Goal: Communication & Community: Share content

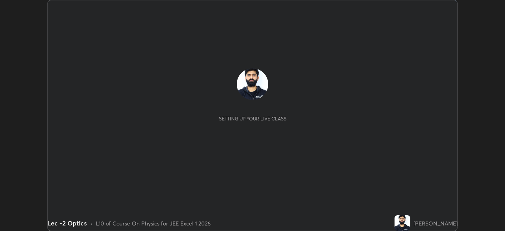
scroll to position [231, 505]
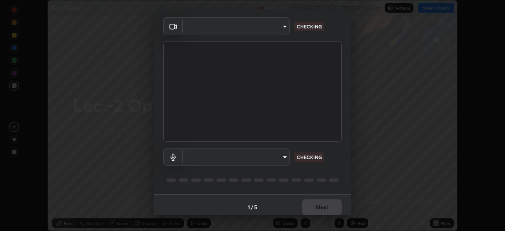
type input "b39c39fa3676aa5d69aadaccdd66f10891f302373f2f417769bad696ffd91bb2"
type input "communications"
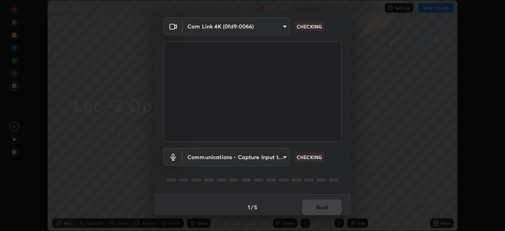
scroll to position [28, 0]
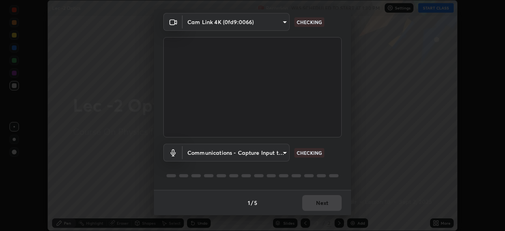
click at [313, 203] on div "1 / 5 Next" at bounding box center [252, 202] width 197 height 25
click at [319, 203] on div "1 / 5 Next" at bounding box center [252, 202] width 197 height 25
click at [320, 199] on div "1 / 5 Next" at bounding box center [252, 202] width 197 height 25
click at [322, 207] on div "1 / 5 Next" at bounding box center [252, 202] width 197 height 25
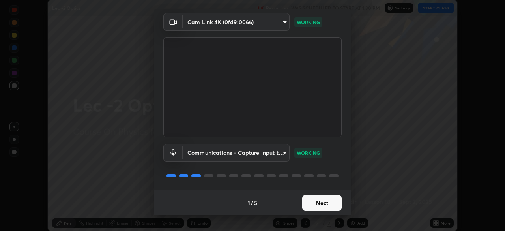
click at [325, 204] on button "Next" at bounding box center [321, 203] width 39 height 16
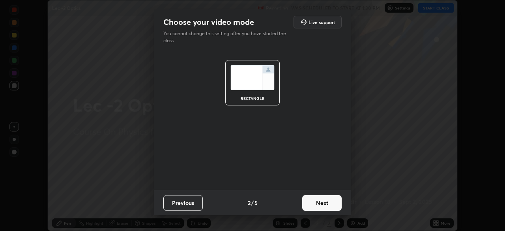
scroll to position [0, 0]
click at [324, 202] on button "Next" at bounding box center [321, 203] width 39 height 16
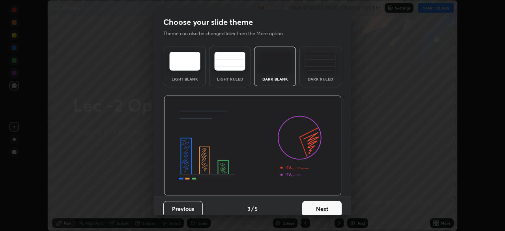
click at [322, 204] on button "Next" at bounding box center [321, 209] width 39 height 16
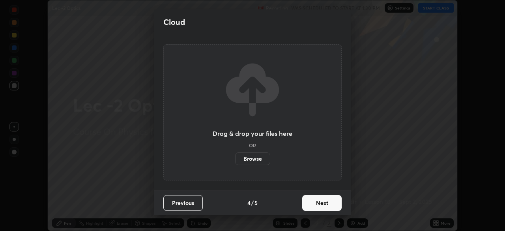
click at [318, 204] on button "Next" at bounding box center [321, 203] width 39 height 16
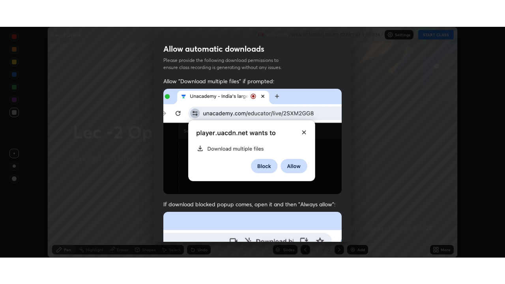
scroll to position [189, 0]
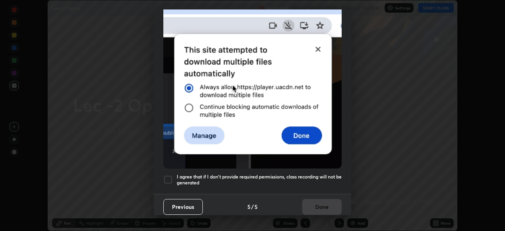
click at [168, 175] on div at bounding box center [167, 179] width 9 height 9
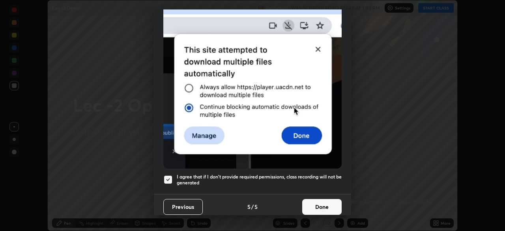
click at [317, 202] on button "Done" at bounding box center [321, 207] width 39 height 16
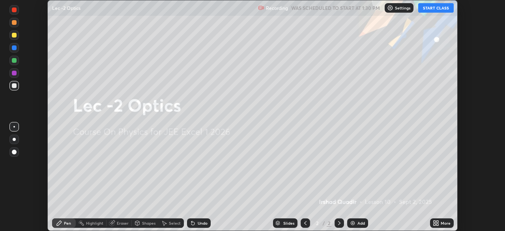
click at [435, 7] on button "START CLASS" at bounding box center [436, 7] width 36 height 9
click at [442, 223] on div "More" at bounding box center [446, 223] width 10 height 4
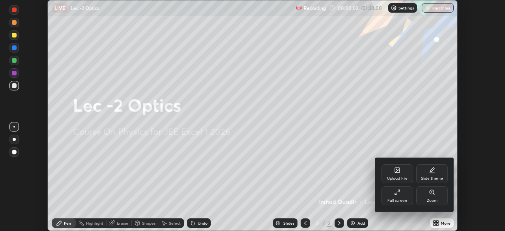
click at [398, 192] on icon at bounding box center [399, 191] width 2 height 2
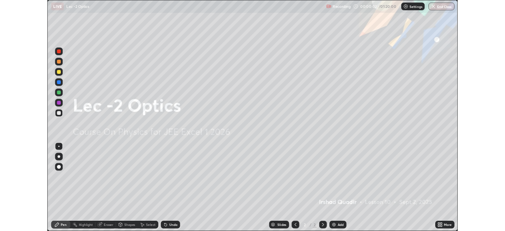
scroll to position [284, 505]
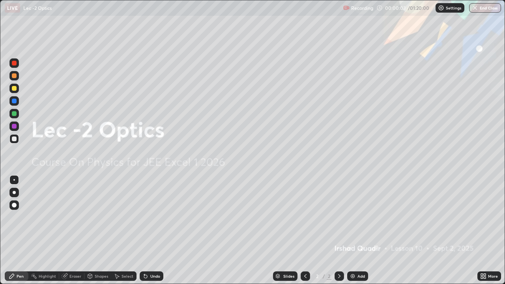
click at [485, 230] on icon at bounding box center [483, 276] width 6 height 6
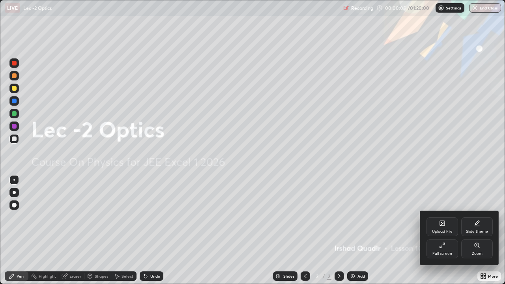
click at [477, 230] on div "Slide theme" at bounding box center [477, 232] width 22 height 4
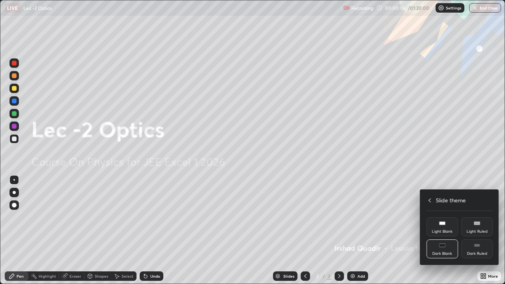
click at [476, 230] on rect at bounding box center [477, 246] width 6 height 0
click at [475, 230] on div "Dark Ruled" at bounding box center [477, 254] width 20 height 4
click at [480, 230] on rect at bounding box center [477, 245] width 6 height 3
click at [353, 230] on div at bounding box center [252, 142] width 505 height 284
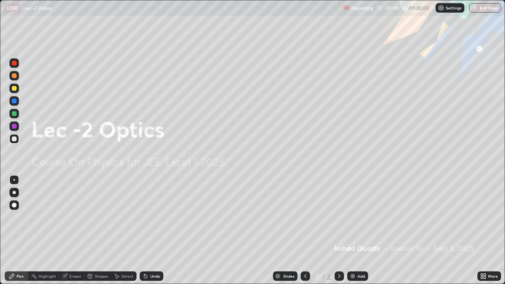
click at [358, 230] on div "Add" at bounding box center [361, 276] width 7 height 4
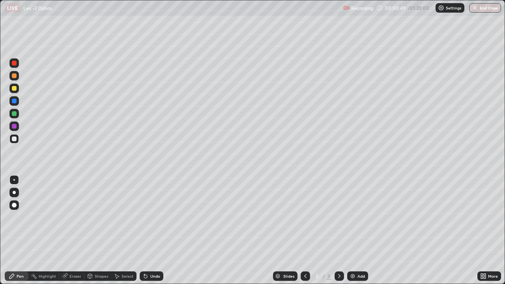
click at [20, 230] on div "Pen" at bounding box center [20, 276] width 7 height 4
click at [15, 64] on div at bounding box center [14, 63] width 5 height 5
click at [13, 90] on div at bounding box center [14, 88] width 5 height 5
click at [487, 230] on div "More" at bounding box center [490, 276] width 24 height 9
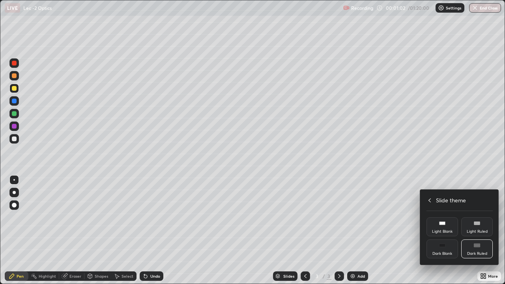
click at [430, 200] on icon at bounding box center [430, 200] width 6 height 6
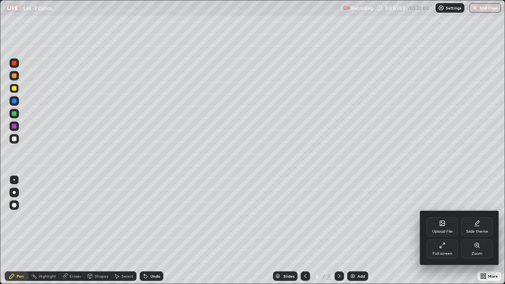
click at [442, 230] on icon at bounding box center [442, 245] width 6 height 6
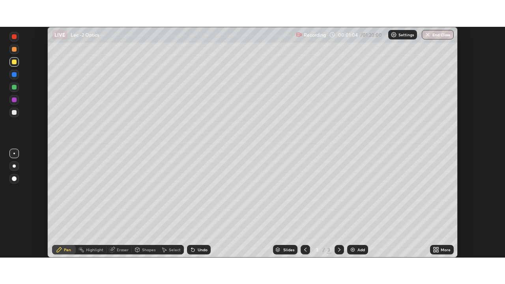
scroll to position [39238, 38964]
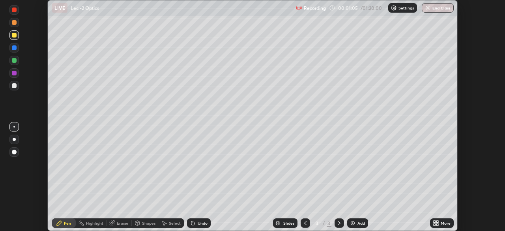
click at [438, 220] on icon at bounding box center [436, 223] width 6 height 6
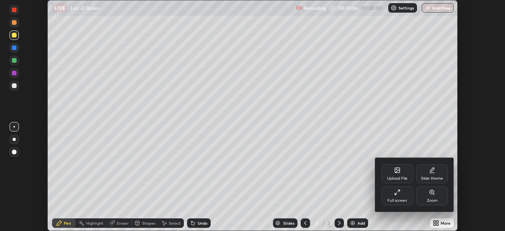
click at [397, 195] on icon at bounding box center [397, 192] width 6 height 6
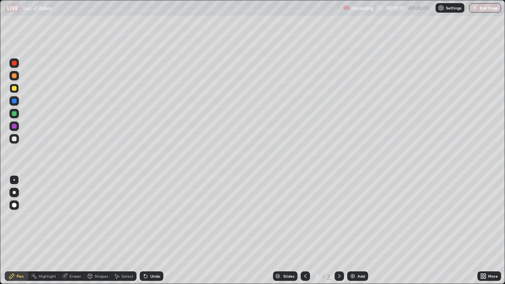
scroll to position [284, 505]
click at [18, 39] on div "Erase all" at bounding box center [14, 142] width 19 height 253
click at [18, 230] on div "Pen" at bounding box center [20, 276] width 7 height 4
click at [71, 230] on div "Eraser" at bounding box center [75, 276] width 12 height 4
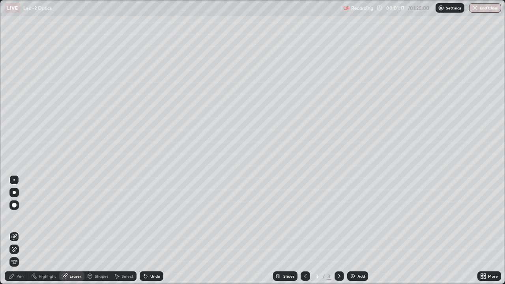
click at [18, 230] on div "Pen" at bounding box center [20, 276] width 7 height 4
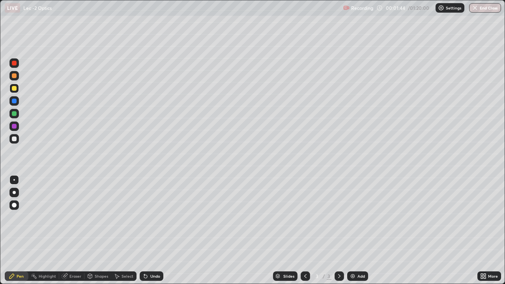
click at [15, 114] on div at bounding box center [14, 113] width 5 height 5
click at [16, 90] on div at bounding box center [14, 88] width 5 height 5
click at [74, 230] on div "Eraser" at bounding box center [75, 276] width 12 height 4
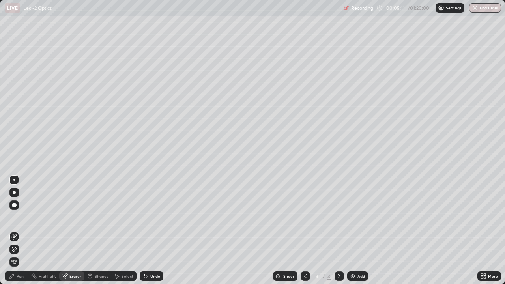
click at [20, 230] on div "Pen" at bounding box center [20, 276] width 7 height 4
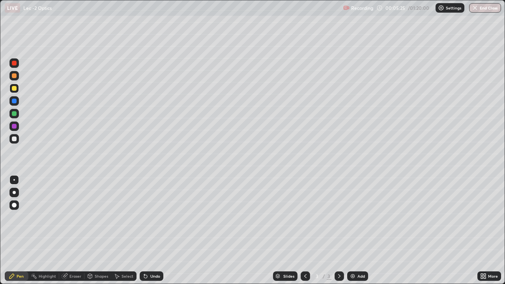
click at [77, 230] on div "Eraser" at bounding box center [75, 276] width 12 height 4
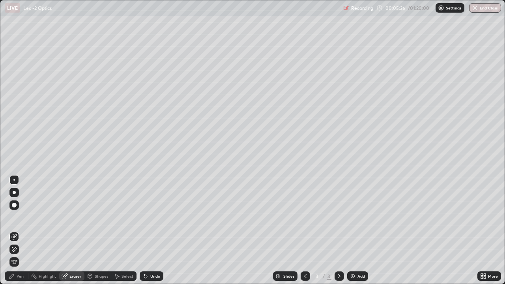
click at [24, 230] on div "Pen" at bounding box center [17, 276] width 24 height 9
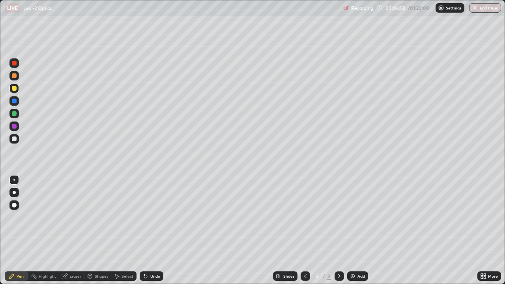
click at [48, 230] on div "Highlight" at bounding box center [47, 276] width 17 height 4
click at [19, 230] on div "Pen" at bounding box center [20, 276] width 7 height 4
click at [97, 230] on div "Shapes" at bounding box center [101, 276] width 13 height 4
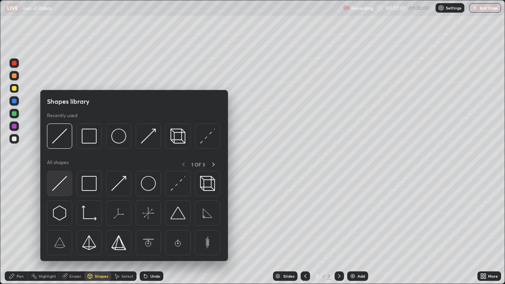
click at [59, 183] on img at bounding box center [59, 183] width 15 height 15
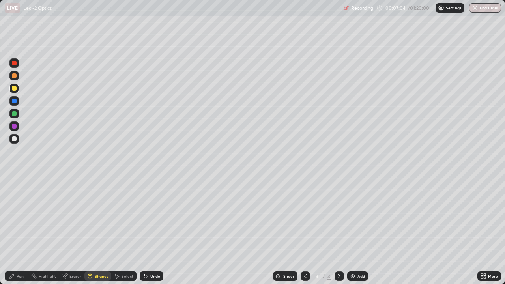
click at [23, 230] on div "Pen" at bounding box center [20, 276] width 7 height 4
click at [76, 230] on div "Eraser" at bounding box center [75, 276] width 12 height 4
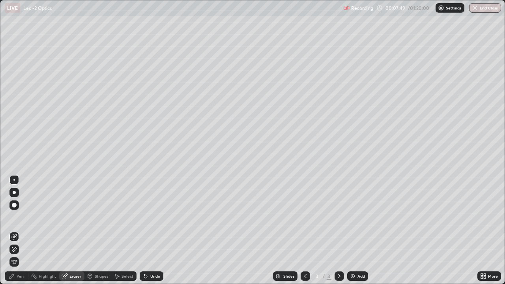
click at [24, 230] on div "Pen" at bounding box center [17, 276] width 24 height 9
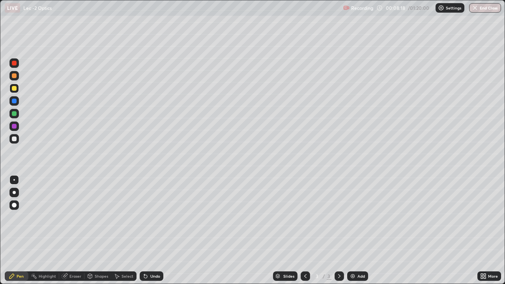
click at [95, 230] on div "Shapes" at bounding box center [101, 276] width 13 height 4
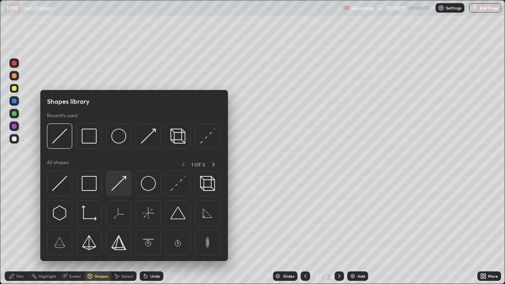
click at [115, 182] on img at bounding box center [118, 183] width 15 height 15
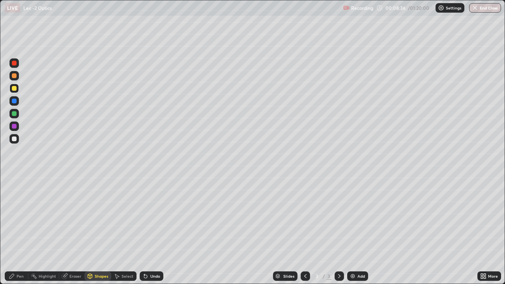
click at [124, 230] on div "Select" at bounding box center [123, 276] width 25 height 9
click at [17, 230] on div "Pen" at bounding box center [20, 276] width 7 height 4
click at [15, 114] on div at bounding box center [14, 113] width 5 height 5
click at [339, 230] on icon at bounding box center [339, 276] width 6 height 6
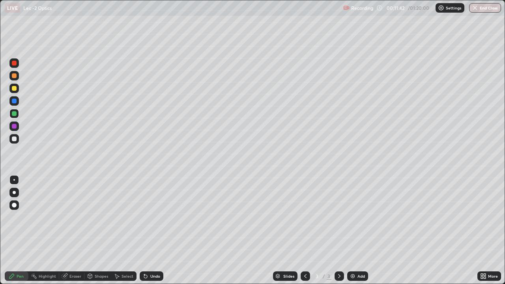
click at [356, 230] on div "Add" at bounding box center [357, 276] width 21 height 9
click at [102, 230] on div "Shapes" at bounding box center [101, 276] width 13 height 4
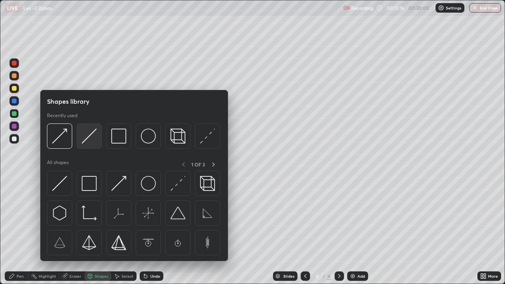
click at [85, 137] on img at bounding box center [89, 136] width 15 height 15
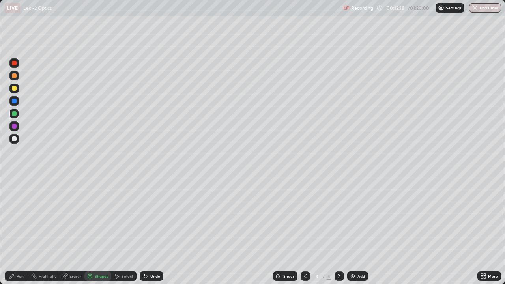
click at [19, 230] on div "Pen" at bounding box center [20, 276] width 7 height 4
click at [76, 230] on div "Eraser" at bounding box center [75, 276] width 12 height 4
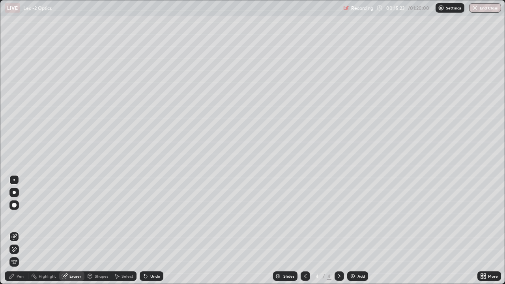
click at [97, 230] on div "Shapes" at bounding box center [101, 276] width 13 height 4
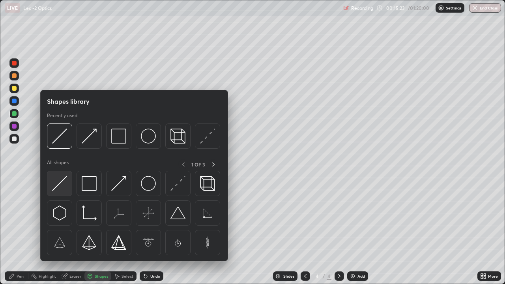
click at [59, 186] on img at bounding box center [59, 183] width 15 height 15
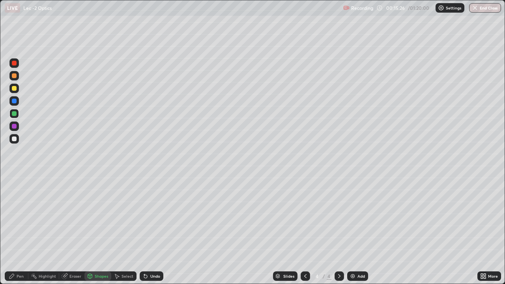
click at [21, 230] on div "Pen" at bounding box center [20, 276] width 7 height 4
click at [79, 230] on div "Eraser" at bounding box center [75, 276] width 12 height 4
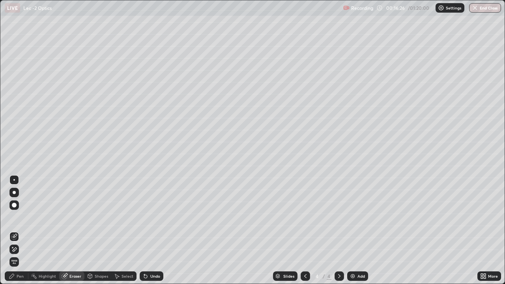
click at [20, 230] on div "Pen" at bounding box center [20, 276] width 7 height 4
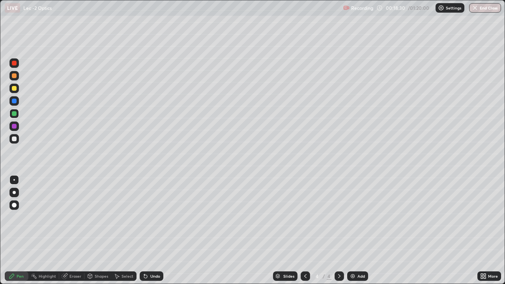
click at [339, 230] on icon at bounding box center [339, 276] width 2 height 4
click at [353, 230] on img at bounding box center [353, 276] width 6 height 6
click at [75, 230] on div "Eraser" at bounding box center [75, 276] width 12 height 4
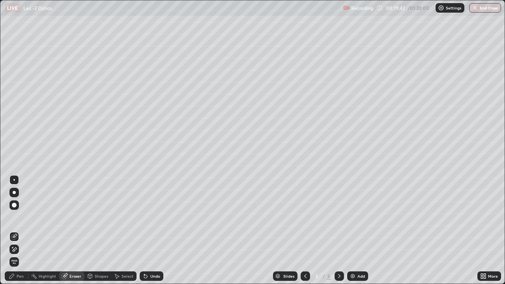
click at [99, 230] on div "Shapes" at bounding box center [101, 276] width 13 height 4
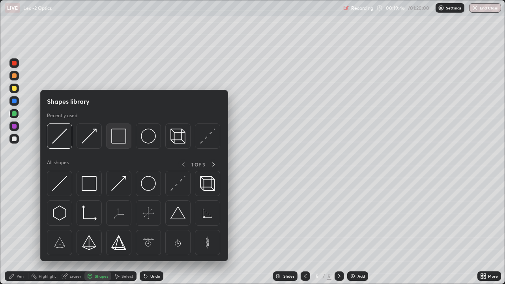
click at [120, 137] on img at bounding box center [118, 136] width 15 height 15
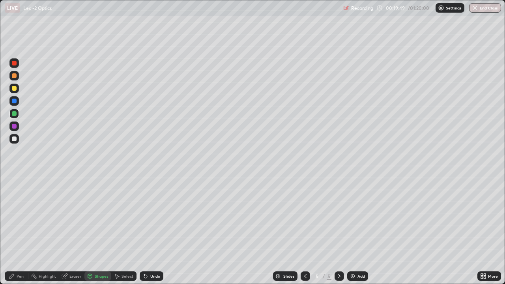
click at [150, 230] on div "Undo" at bounding box center [155, 276] width 10 height 4
click at [21, 230] on div "Pen" at bounding box center [20, 276] width 7 height 4
click at [14, 89] on div at bounding box center [14, 88] width 5 height 5
click at [97, 230] on div "Shapes" at bounding box center [101, 276] width 13 height 4
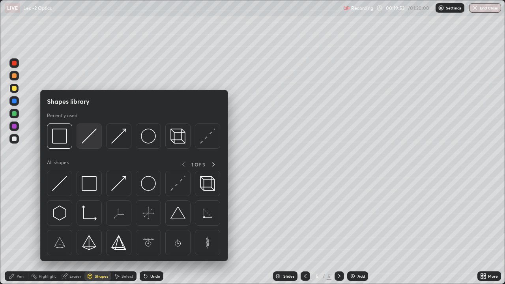
click at [88, 137] on img at bounding box center [89, 136] width 15 height 15
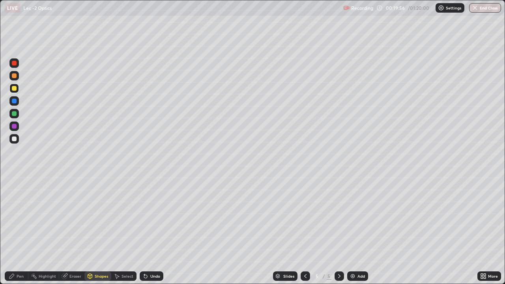
click at [20, 230] on div "Pen" at bounding box center [20, 276] width 7 height 4
click at [102, 230] on div "Shapes" at bounding box center [101, 276] width 13 height 4
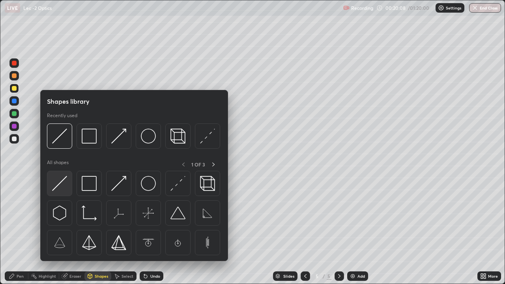
click at [58, 184] on img at bounding box center [59, 183] width 15 height 15
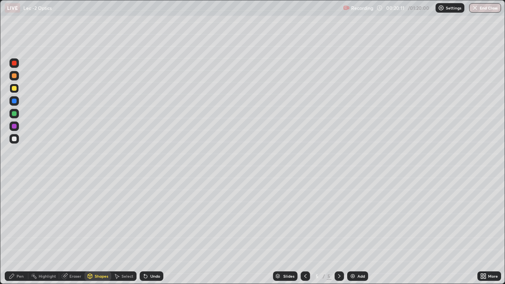
click at [20, 230] on div "Pen" at bounding box center [17, 276] width 24 height 9
click at [20, 230] on div "Pen" at bounding box center [20, 276] width 7 height 4
click at [97, 230] on div "Shapes" at bounding box center [101, 276] width 13 height 4
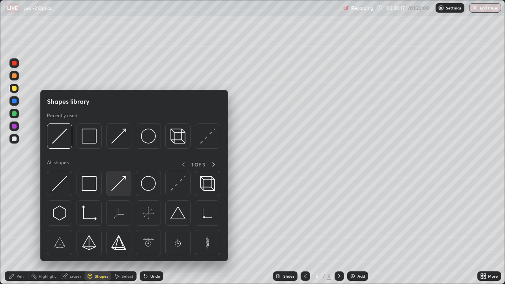
click at [114, 186] on img at bounding box center [118, 183] width 15 height 15
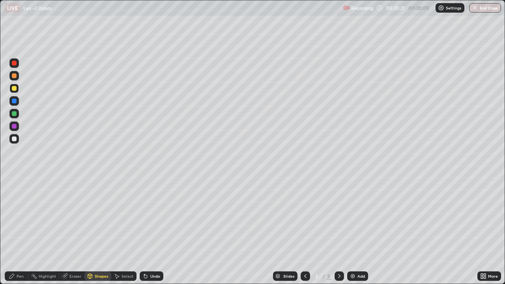
click at [20, 230] on div "Pen" at bounding box center [20, 276] width 7 height 4
click at [47, 230] on div "Highlight" at bounding box center [47, 276] width 17 height 4
click at [99, 230] on div "Shapes" at bounding box center [101, 276] width 13 height 4
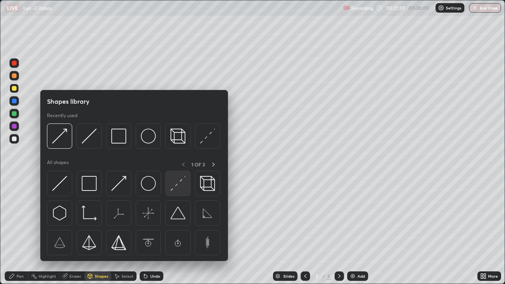
click at [175, 188] on img at bounding box center [178, 183] width 15 height 15
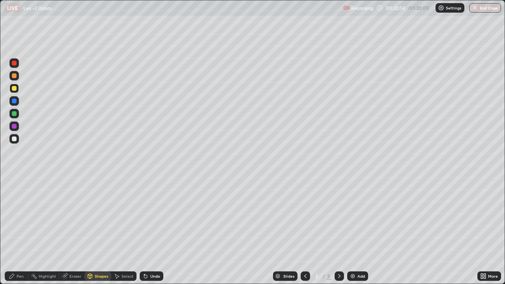
click at [17, 230] on div "Pen" at bounding box center [20, 276] width 7 height 4
click at [15, 112] on div at bounding box center [14, 113] width 5 height 5
click at [70, 230] on div "Eraser" at bounding box center [71, 276] width 25 height 9
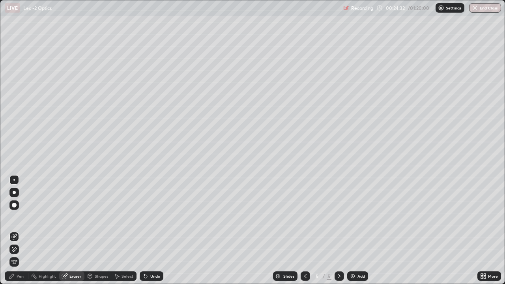
click at [97, 230] on div "Shapes" at bounding box center [101, 276] width 13 height 4
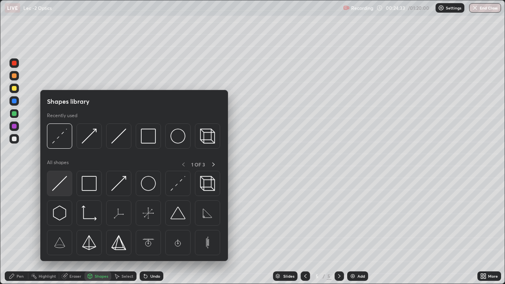
click at [58, 187] on img at bounding box center [59, 183] width 15 height 15
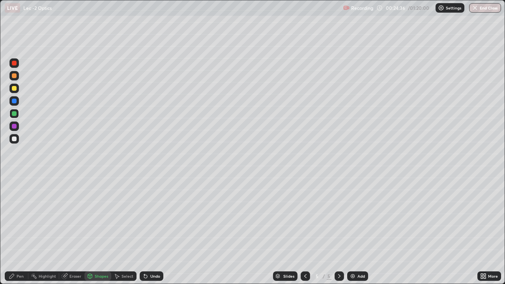
click at [22, 230] on div "Pen" at bounding box center [20, 276] width 7 height 4
click at [103, 230] on div "Shapes" at bounding box center [101, 276] width 13 height 4
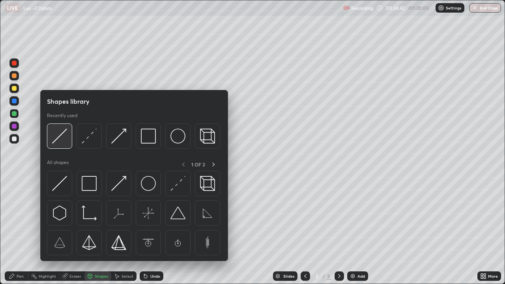
click at [58, 140] on img at bounding box center [59, 136] width 15 height 15
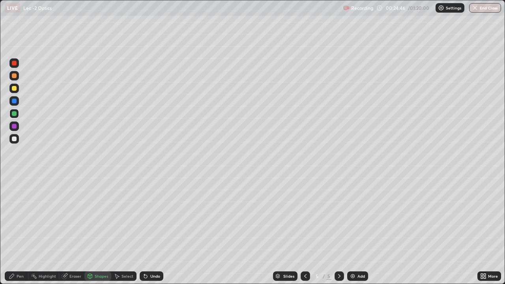
click at [23, 230] on div "Pen" at bounding box center [20, 276] width 7 height 4
click at [102, 230] on div "Shapes" at bounding box center [101, 276] width 13 height 4
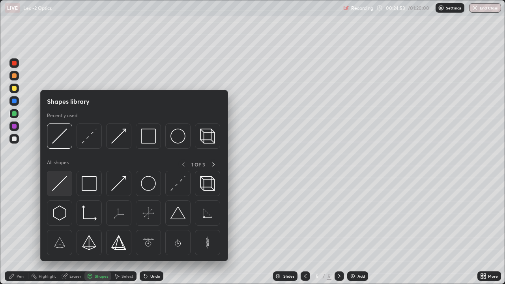
click at [60, 186] on img at bounding box center [59, 183] width 15 height 15
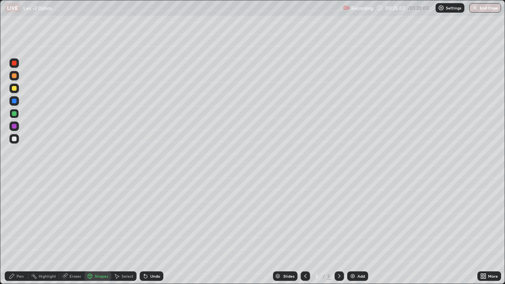
click at [77, 230] on div "Eraser" at bounding box center [75, 276] width 12 height 4
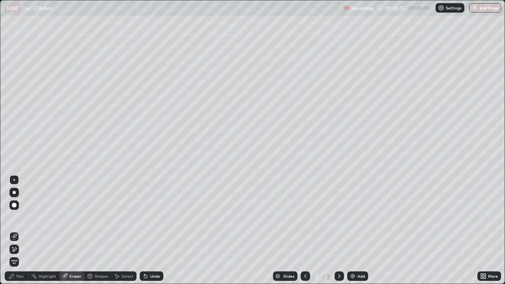
click at [98, 230] on div "Shapes" at bounding box center [101, 276] width 13 height 4
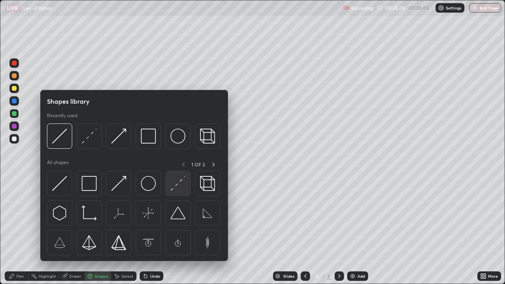
click at [173, 186] on img at bounding box center [178, 183] width 15 height 15
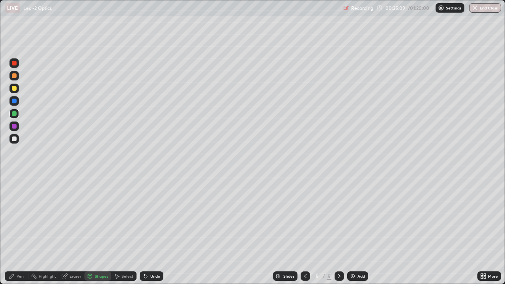
click at [23, 230] on div "Pen" at bounding box center [20, 276] width 7 height 4
click at [74, 230] on div "Eraser" at bounding box center [75, 276] width 12 height 4
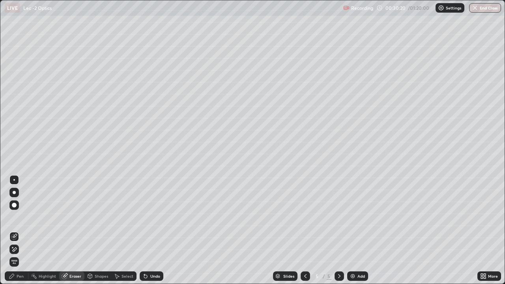
click at [19, 230] on div "Pen" at bounding box center [17, 276] width 24 height 9
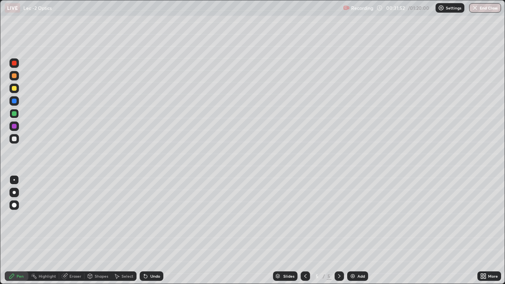
click at [206, 15] on div "LIVE Lec -2 Optics" at bounding box center [172, 8] width 335 height 16
click at [272, 15] on div "LIVE Lec -2 Optics" at bounding box center [172, 8] width 335 height 16
click at [270, 13] on div "LIVE Lec -2 Optics" at bounding box center [172, 8] width 335 height 16
click at [74, 230] on div "Eraser" at bounding box center [75, 276] width 12 height 4
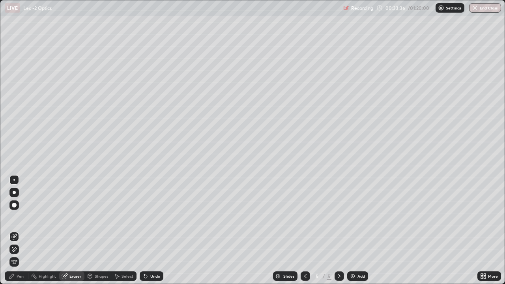
click at [15, 230] on icon at bounding box center [15, 236] width 4 height 4
click at [19, 230] on div "Pen" at bounding box center [20, 276] width 7 height 4
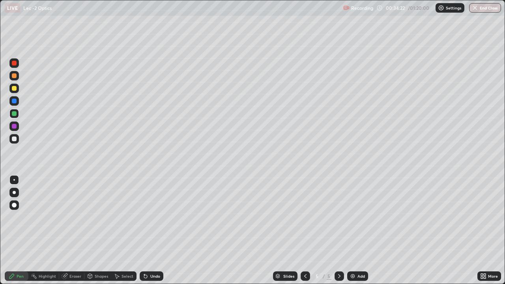
click at [356, 230] on div "Add" at bounding box center [357, 276] width 21 height 9
click at [305, 230] on icon at bounding box center [305, 276] width 6 height 6
click at [356, 230] on div "Add" at bounding box center [357, 276] width 21 height 9
click at [73, 230] on div "Eraser" at bounding box center [75, 276] width 12 height 4
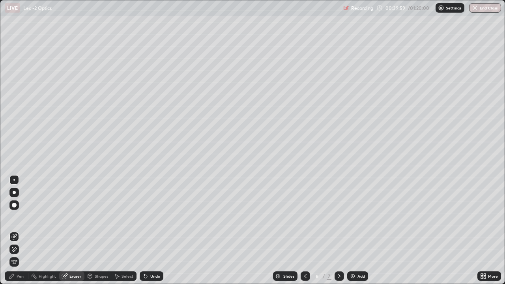
click at [15, 230] on div "Pen" at bounding box center [17, 276] width 24 height 9
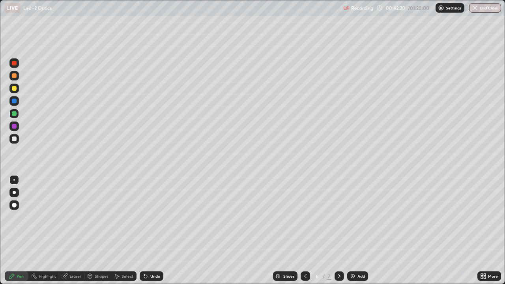
click at [73, 230] on div "Eraser" at bounding box center [75, 276] width 12 height 4
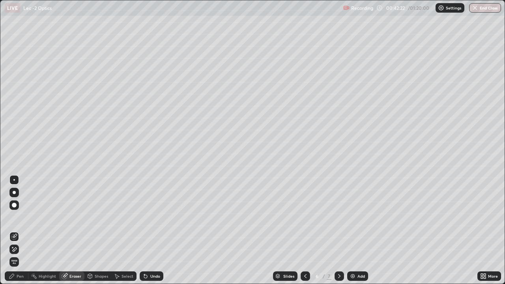
click at [18, 230] on div "Pen" at bounding box center [17, 276] width 24 height 9
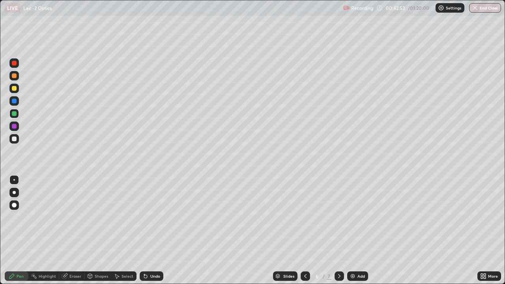
click at [97, 230] on div "Shapes" at bounding box center [101, 276] width 13 height 4
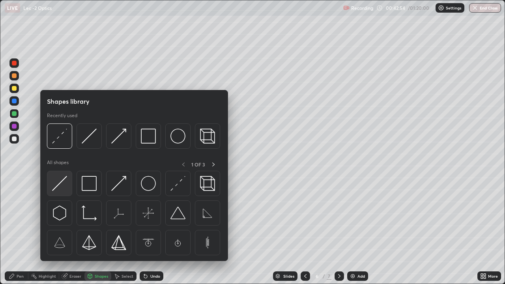
click at [61, 184] on img at bounding box center [59, 183] width 15 height 15
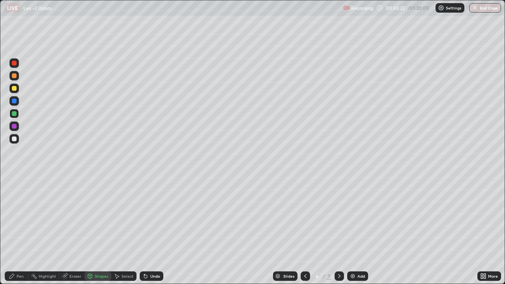
click at [50, 230] on div "Highlight" at bounding box center [47, 276] width 17 height 4
click at [20, 230] on div "Pen" at bounding box center [20, 276] width 7 height 4
click at [101, 230] on div "Shapes" at bounding box center [101, 276] width 13 height 4
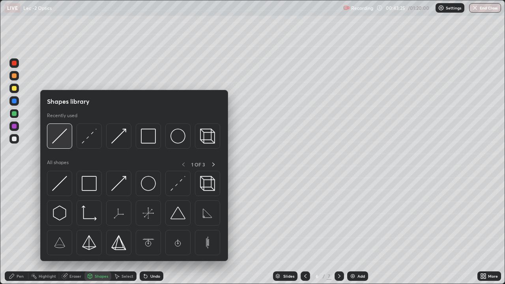
click at [60, 138] on img at bounding box center [59, 136] width 15 height 15
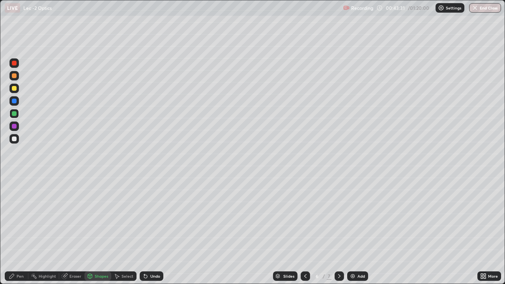
click at [20, 230] on div "Pen" at bounding box center [20, 276] width 7 height 4
click at [98, 230] on div "Shapes" at bounding box center [101, 276] width 13 height 4
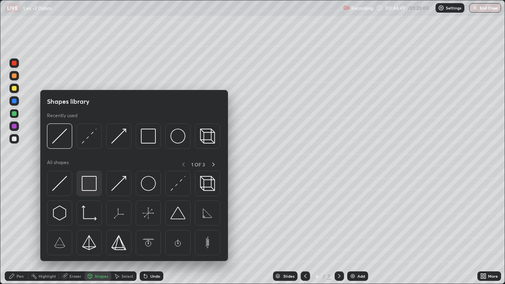
click at [89, 185] on img at bounding box center [89, 183] width 15 height 15
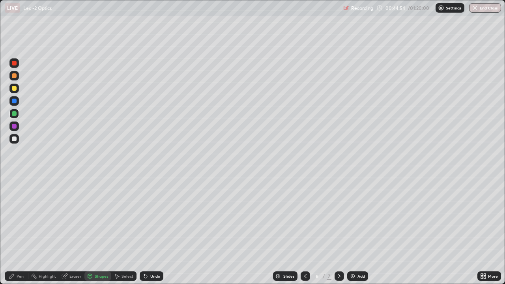
click at [23, 230] on div "Pen" at bounding box center [20, 276] width 7 height 4
click at [46, 230] on div "Highlight" at bounding box center [47, 276] width 17 height 4
click at [16, 65] on div at bounding box center [13, 62] width 9 height 9
click at [21, 230] on div "Pen" at bounding box center [20, 276] width 7 height 4
click at [78, 230] on div "Eraser" at bounding box center [75, 276] width 12 height 4
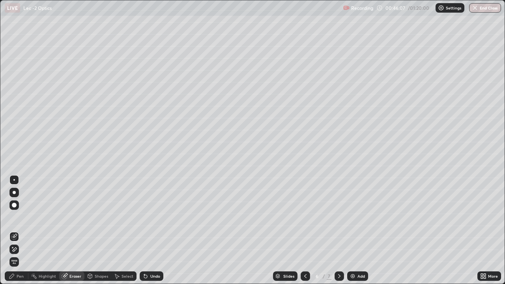
click at [24, 230] on div "Pen" at bounding box center [17, 276] width 24 height 9
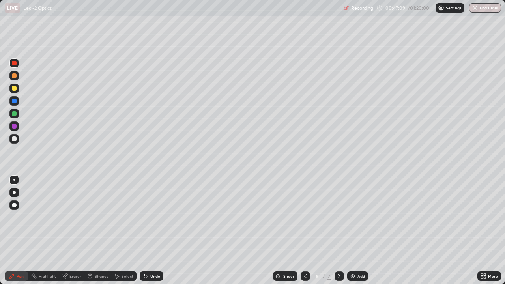
click at [359, 230] on div "Add" at bounding box center [361, 276] width 7 height 4
click at [99, 230] on div "Shapes" at bounding box center [101, 276] width 13 height 4
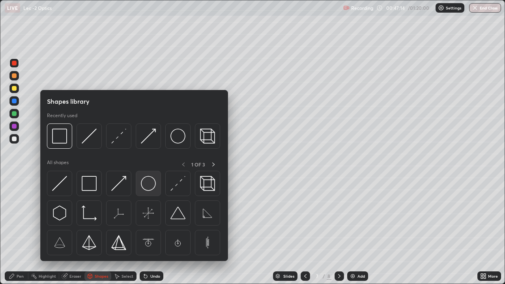
click at [148, 182] on img at bounding box center [148, 183] width 15 height 15
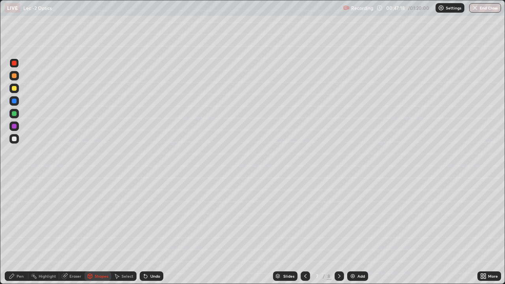
click at [23, 230] on div "Pen" at bounding box center [17, 276] width 24 height 9
click at [77, 230] on div "Eraser" at bounding box center [75, 276] width 12 height 4
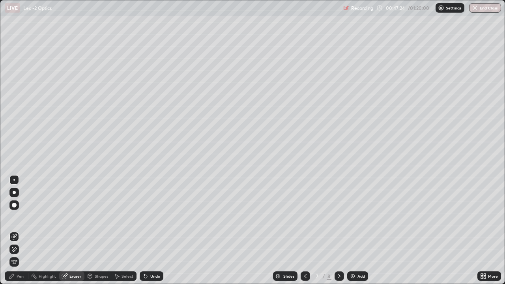
click at [41, 230] on div "Highlight" at bounding box center [43, 276] width 31 height 9
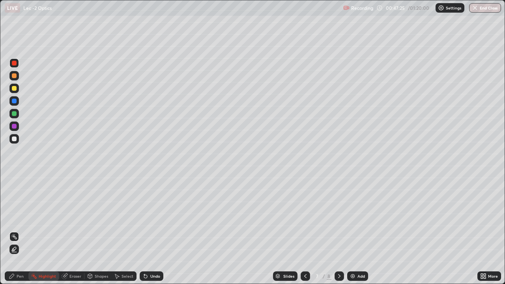
click at [19, 230] on div "Pen" at bounding box center [20, 276] width 7 height 4
click at [122, 230] on div "Select" at bounding box center [128, 276] width 12 height 4
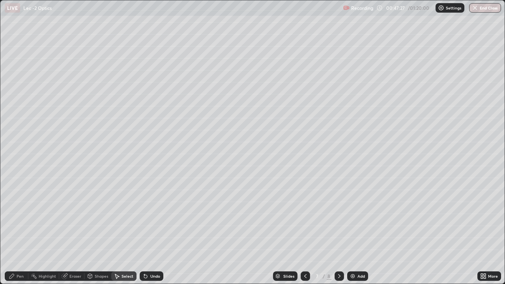
click at [99, 230] on div "Shapes" at bounding box center [101, 276] width 13 height 4
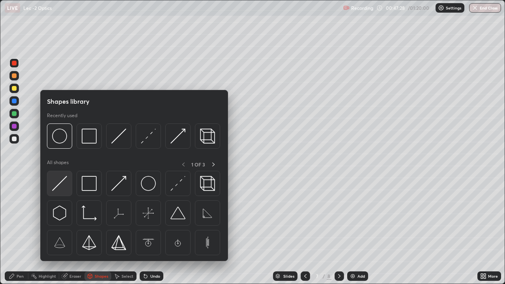
click at [60, 184] on img at bounding box center [59, 183] width 15 height 15
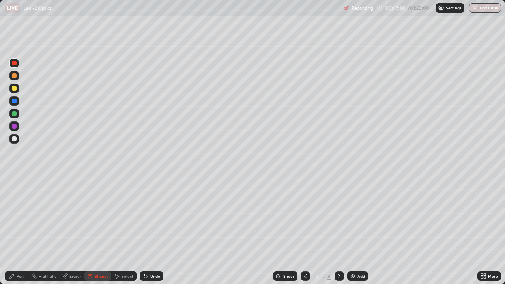
click at [15, 115] on div at bounding box center [14, 113] width 5 height 5
click at [19, 230] on div "Pen" at bounding box center [20, 276] width 7 height 4
click at [99, 230] on div "Shapes" at bounding box center [101, 276] width 13 height 4
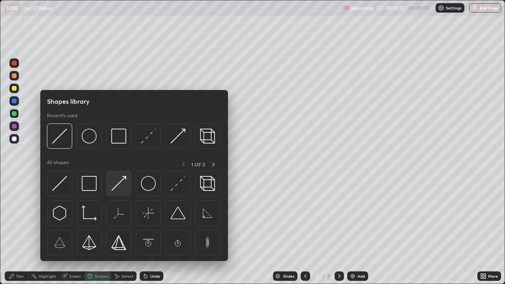
click at [117, 185] on img at bounding box center [118, 183] width 15 height 15
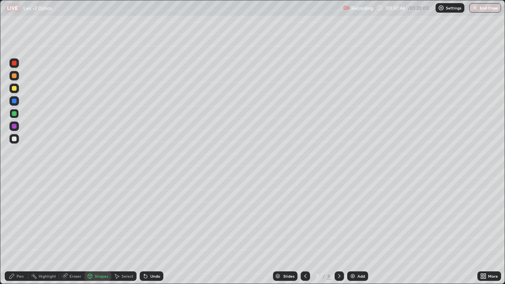
click at [150, 230] on div "Undo" at bounding box center [155, 276] width 10 height 4
click at [23, 230] on div "Pen" at bounding box center [20, 276] width 7 height 4
click at [14, 88] on div at bounding box center [14, 88] width 5 height 5
click at [103, 230] on div "Shapes" at bounding box center [101, 276] width 13 height 4
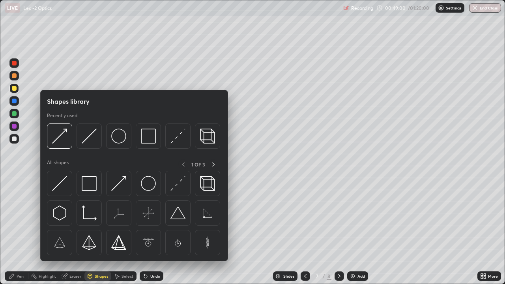
click at [18, 230] on div "Pen" at bounding box center [17, 276] width 24 height 9
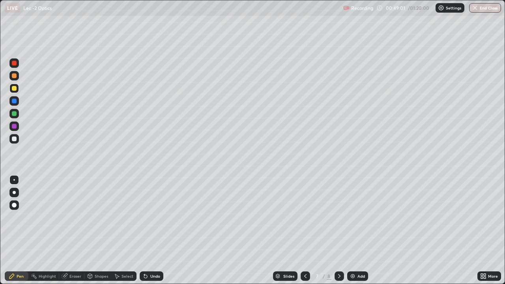
click at [120, 230] on div "Select" at bounding box center [123, 276] width 25 height 9
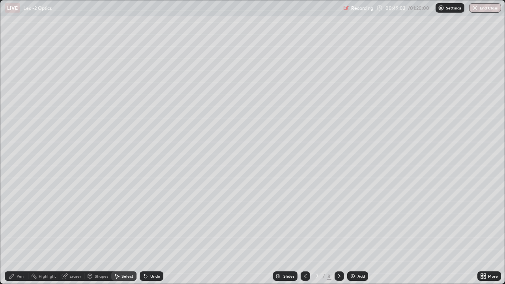
click at [99, 230] on div "Shapes" at bounding box center [101, 276] width 13 height 4
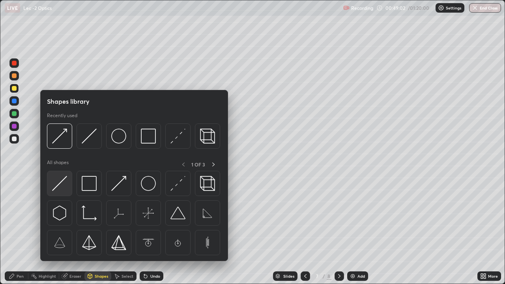
click at [60, 184] on img at bounding box center [59, 183] width 15 height 15
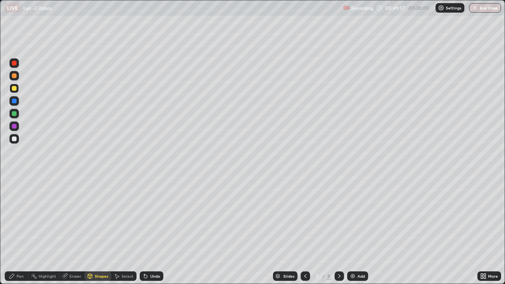
click at [154, 230] on div "Undo" at bounding box center [155, 276] width 10 height 4
click at [22, 230] on div "Pen" at bounding box center [20, 276] width 7 height 4
click at [101, 230] on div "Shapes" at bounding box center [101, 276] width 13 height 4
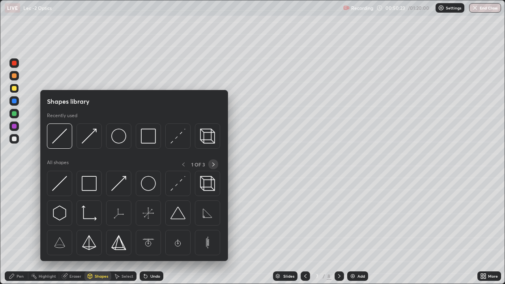
click at [213, 164] on icon at bounding box center [213, 164] width 6 height 6
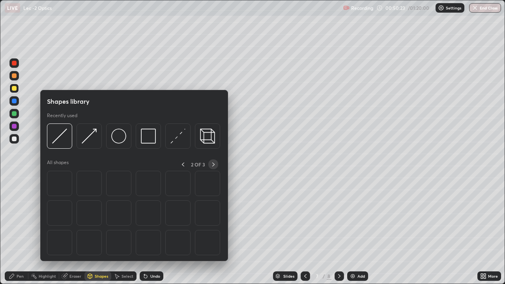
click at [212, 160] on div at bounding box center [213, 164] width 10 height 10
click at [184, 163] on icon at bounding box center [183, 165] width 2 height 4
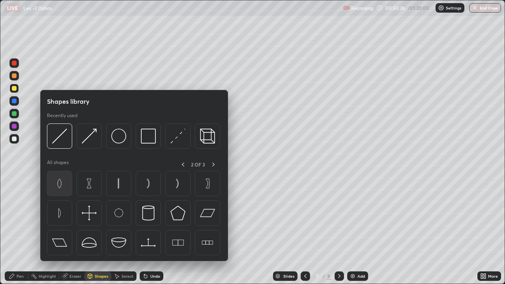
click at [60, 184] on img at bounding box center [59, 183] width 15 height 15
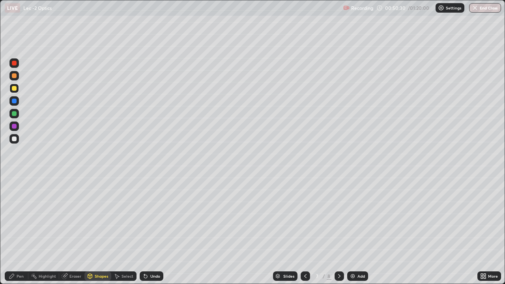
click at [22, 230] on div "Pen" at bounding box center [20, 276] width 7 height 4
click at [15, 112] on div at bounding box center [14, 113] width 5 height 5
click at [355, 230] on img at bounding box center [353, 276] width 6 height 6
click at [75, 230] on div "Eraser" at bounding box center [75, 276] width 12 height 4
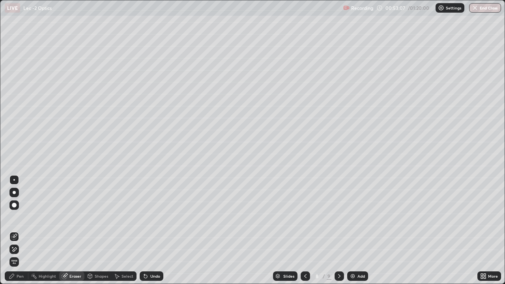
click at [21, 230] on div "Pen" at bounding box center [20, 276] width 7 height 4
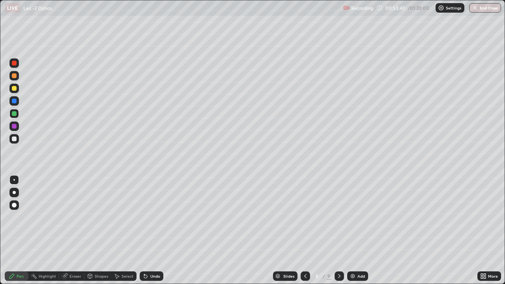
click at [24, 230] on div "Pen" at bounding box center [17, 276] width 24 height 9
click at [15, 86] on div at bounding box center [14, 88] width 5 height 5
click at [102, 230] on div "Shapes" at bounding box center [101, 276] width 13 height 4
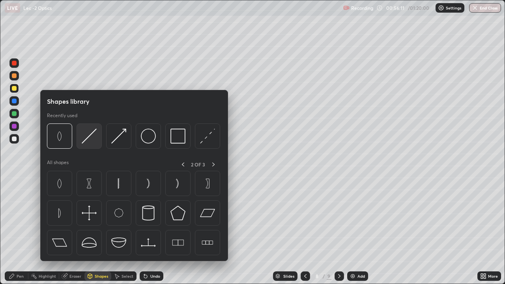
click at [86, 141] on img at bounding box center [89, 136] width 15 height 15
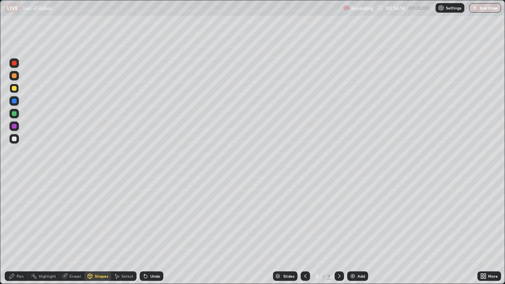
click at [22, 230] on div "Pen" at bounding box center [20, 276] width 7 height 4
click at [97, 230] on div "Shapes" at bounding box center [101, 276] width 13 height 4
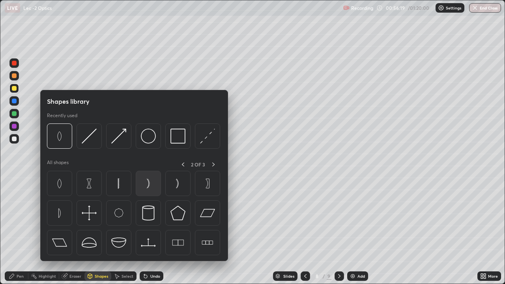
click at [150, 184] on img at bounding box center [148, 183] width 15 height 15
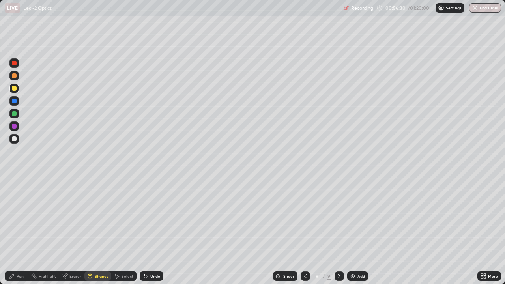
click at [24, 230] on div "Pen" at bounding box center [17, 276] width 24 height 9
click at [99, 230] on div "Shapes" at bounding box center [101, 276] width 13 height 4
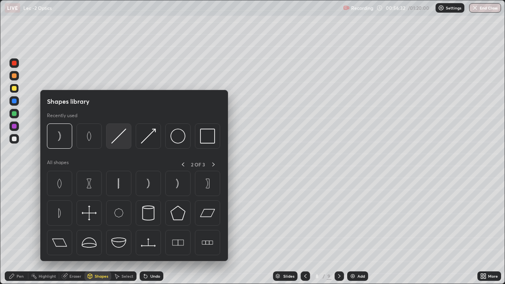
click at [114, 137] on img at bounding box center [118, 136] width 15 height 15
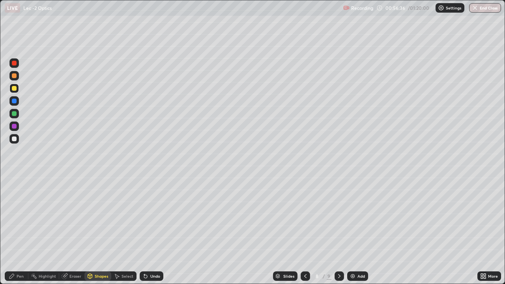
click at [17, 230] on div "Pen" at bounding box center [20, 276] width 7 height 4
click at [17, 114] on div at bounding box center [13, 113] width 9 height 9
click at [354, 230] on div "Add" at bounding box center [357, 276] width 21 height 9
click at [96, 230] on div "Shapes" at bounding box center [101, 276] width 13 height 4
click at [73, 230] on div "Eraser" at bounding box center [75, 276] width 12 height 4
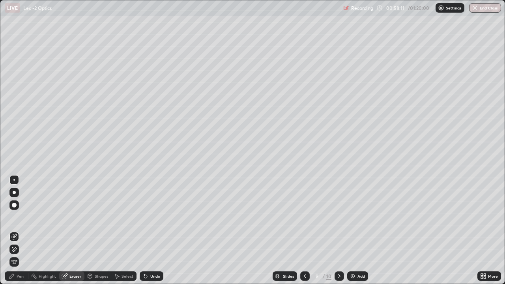
click at [24, 230] on div "Pen" at bounding box center [17, 276] width 24 height 9
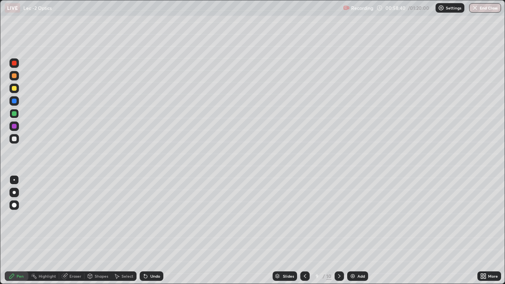
click at [99, 230] on div "Shapes" at bounding box center [101, 276] width 13 height 4
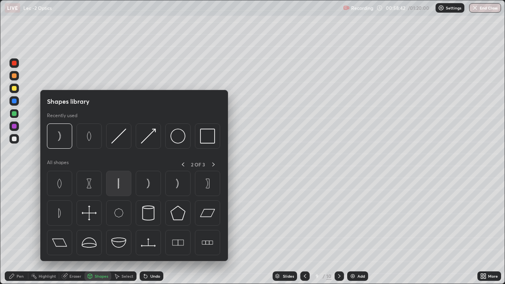
click at [118, 186] on img at bounding box center [118, 183] width 15 height 15
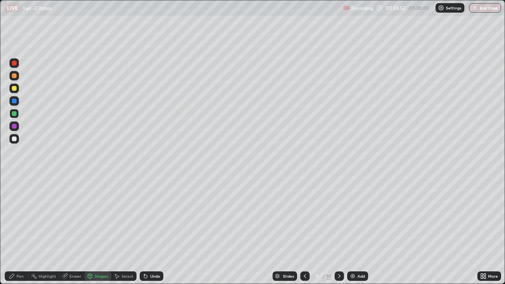
click at [22, 230] on div "Pen" at bounding box center [20, 276] width 7 height 4
click at [18, 230] on div "Pen" at bounding box center [20, 276] width 7 height 4
click at [15, 88] on div at bounding box center [14, 88] width 5 height 5
click at [154, 230] on div "Undo" at bounding box center [155, 276] width 10 height 4
click at [15, 230] on icon at bounding box center [12, 276] width 6 height 6
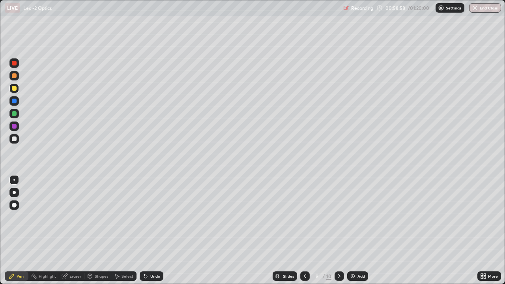
click at [73, 230] on div "Eraser" at bounding box center [75, 276] width 12 height 4
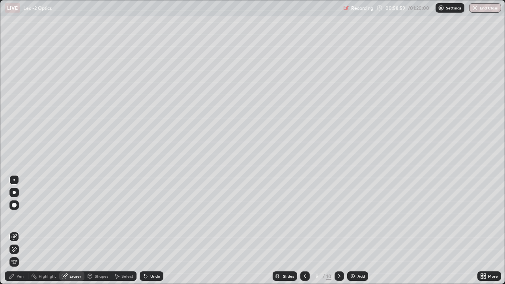
click at [22, 230] on div "Pen" at bounding box center [20, 276] width 7 height 4
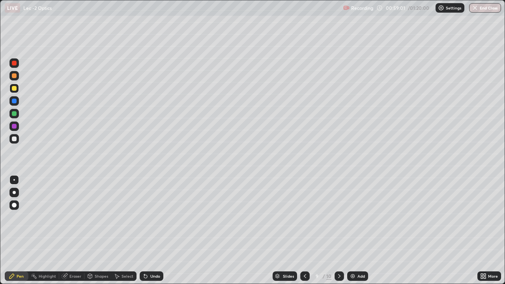
click at [13, 89] on div at bounding box center [14, 88] width 5 height 5
click at [151, 230] on div "Undo" at bounding box center [155, 276] width 10 height 4
click at [97, 230] on div "Shapes" at bounding box center [101, 276] width 13 height 4
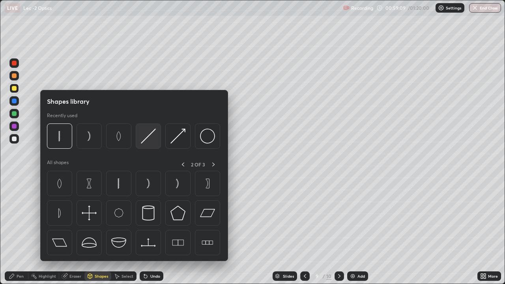
click at [146, 138] on img at bounding box center [148, 136] width 15 height 15
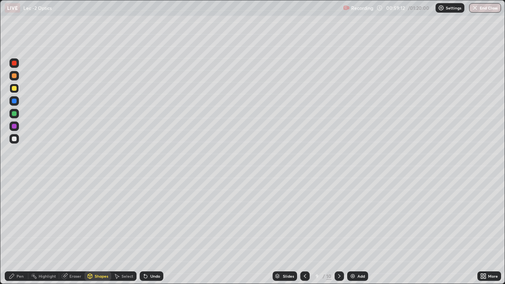
click at [19, 230] on div "Pen" at bounding box center [20, 276] width 7 height 4
click at [151, 230] on div "Undo" at bounding box center [155, 276] width 10 height 4
click at [97, 230] on div "Shapes" at bounding box center [101, 276] width 13 height 4
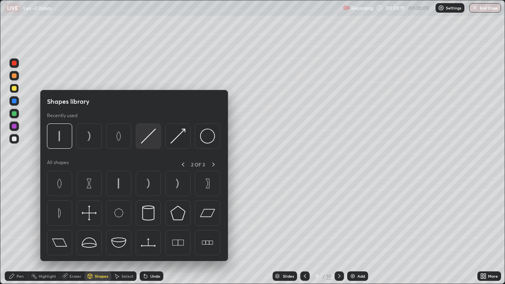
click at [143, 141] on img at bounding box center [148, 136] width 15 height 15
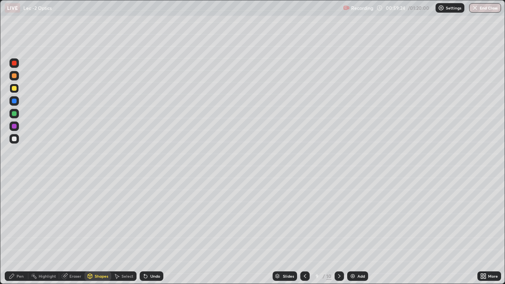
click at [19, 230] on div "Pen" at bounding box center [20, 276] width 7 height 4
click at [96, 230] on div "Shapes" at bounding box center [101, 276] width 13 height 4
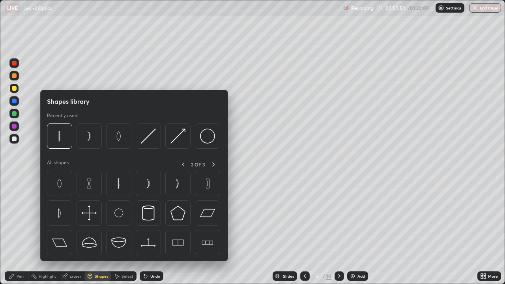
click at [15, 113] on div at bounding box center [14, 113] width 5 height 5
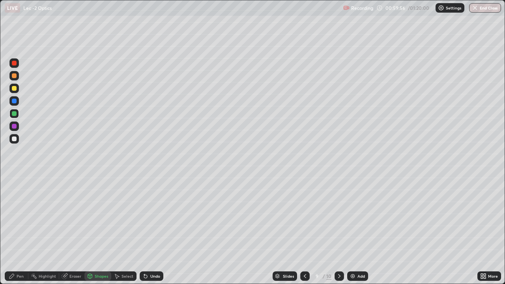
click at [22, 230] on div "Pen" at bounding box center [20, 276] width 7 height 4
click at [99, 230] on div "Shapes" at bounding box center [101, 276] width 13 height 4
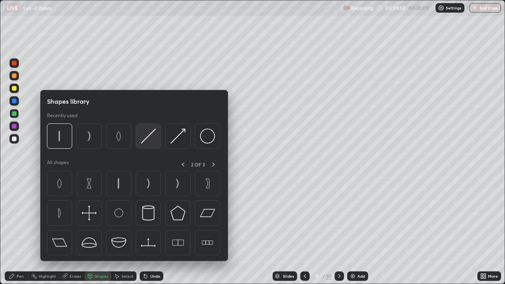
click at [148, 139] on img at bounding box center [148, 136] width 15 height 15
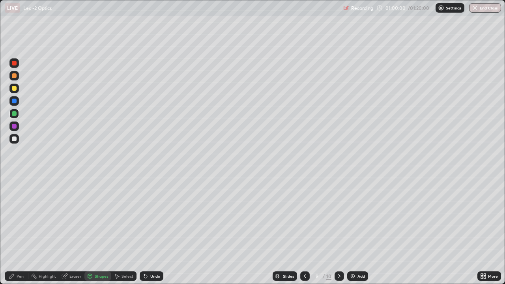
click at [18, 230] on div "Pen" at bounding box center [20, 276] width 7 height 4
click at [95, 230] on div "Shapes" at bounding box center [101, 276] width 13 height 4
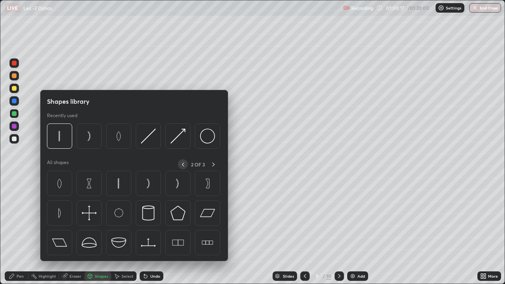
click at [183, 164] on icon at bounding box center [183, 164] width 6 height 6
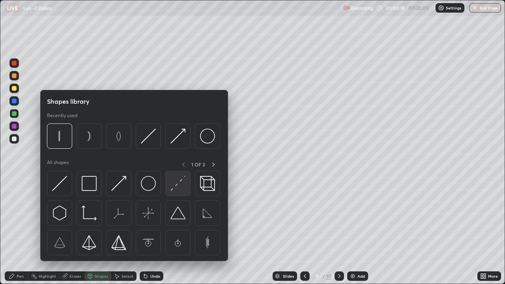
click at [174, 185] on img at bounding box center [178, 183] width 15 height 15
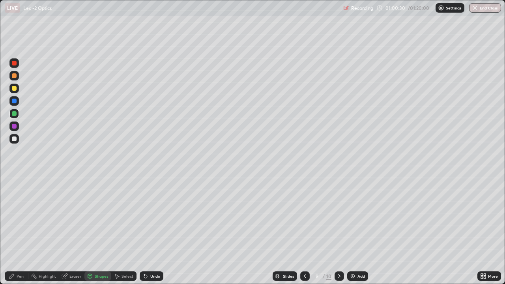
click at [20, 230] on div "Pen" at bounding box center [20, 276] width 7 height 4
click at [99, 230] on div "Shapes" at bounding box center [101, 276] width 13 height 4
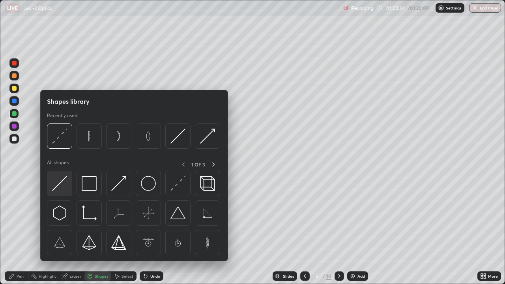
click at [62, 182] on img at bounding box center [59, 183] width 15 height 15
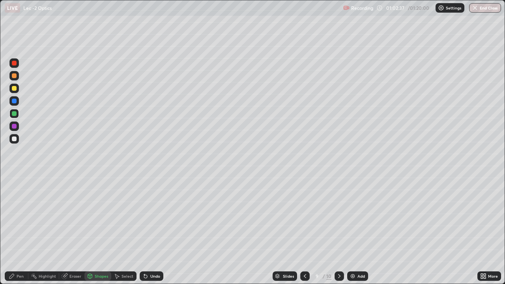
click at [23, 230] on div "Pen" at bounding box center [20, 276] width 7 height 4
click at [15, 75] on div at bounding box center [14, 75] width 5 height 5
click at [301, 230] on div at bounding box center [304, 276] width 9 height 9
click at [338, 230] on icon at bounding box center [339, 276] width 6 height 6
click at [352, 230] on img at bounding box center [353, 276] width 6 height 6
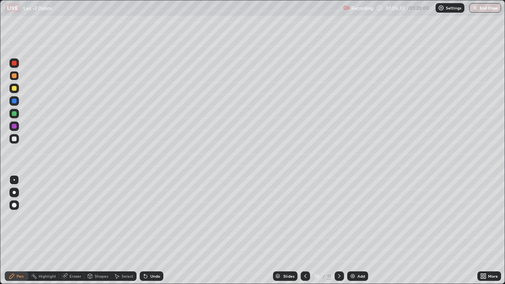
click at [95, 230] on div "Shapes" at bounding box center [101, 276] width 13 height 4
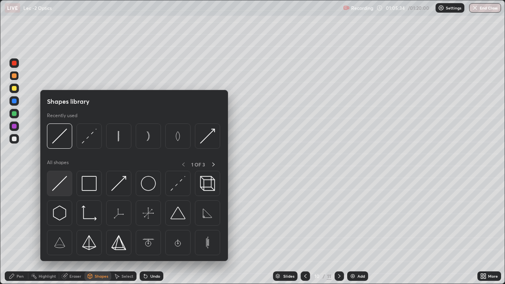
click at [61, 178] on img at bounding box center [59, 183] width 15 height 15
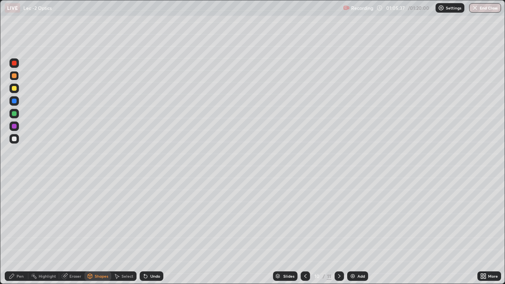
click at [22, 230] on div "Pen" at bounding box center [17, 276] width 24 height 9
click at [97, 230] on div "Shapes" at bounding box center [101, 276] width 13 height 4
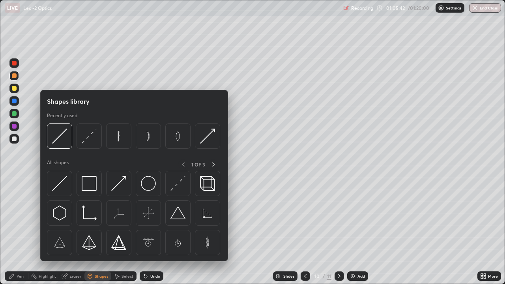
click at [77, 230] on div "Eraser" at bounding box center [75, 276] width 12 height 4
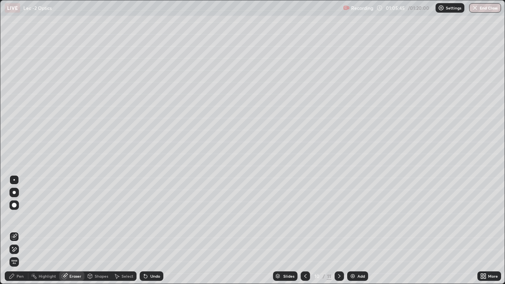
click at [17, 230] on div "Pen" at bounding box center [20, 276] width 7 height 4
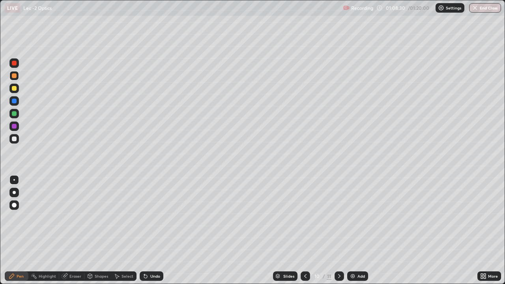
click at [357, 230] on div "Add" at bounding box center [357, 276] width 21 height 9
click at [149, 230] on div "Undo" at bounding box center [152, 276] width 24 height 9
click at [96, 230] on div "Shapes" at bounding box center [101, 276] width 13 height 4
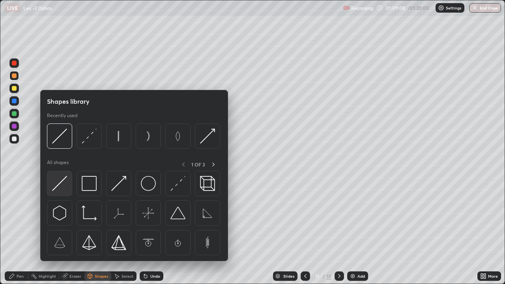
click at [60, 184] on img at bounding box center [59, 183] width 15 height 15
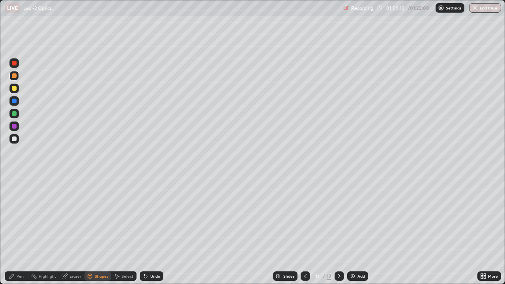
click at [22, 230] on div "Pen" at bounding box center [20, 276] width 7 height 4
click at [100, 230] on div "Shapes" at bounding box center [101, 276] width 13 height 4
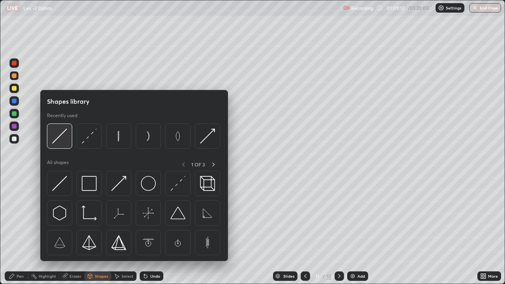
click at [57, 136] on img at bounding box center [59, 136] width 15 height 15
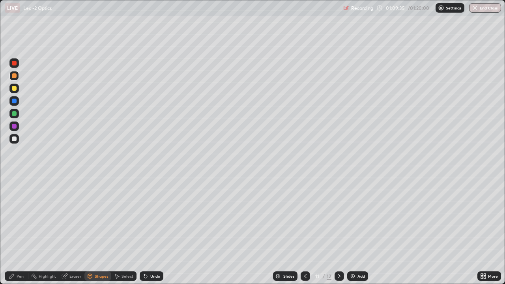
click at [17, 230] on div "Pen" at bounding box center [17, 276] width 24 height 9
click at [15, 114] on div at bounding box center [14, 113] width 5 height 5
click at [487, 8] on button "End Class" at bounding box center [485, 7] width 32 height 9
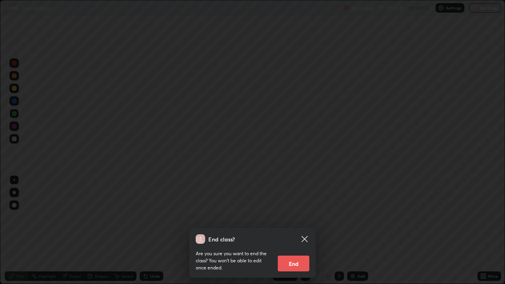
click at [297, 230] on button "End" at bounding box center [294, 264] width 32 height 16
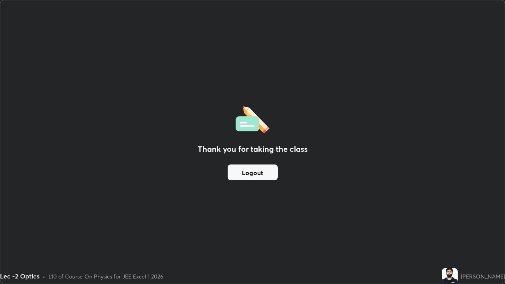
click at [262, 177] on button "Logout" at bounding box center [253, 173] width 50 height 16
